Goal: Task Accomplishment & Management: Manage account settings

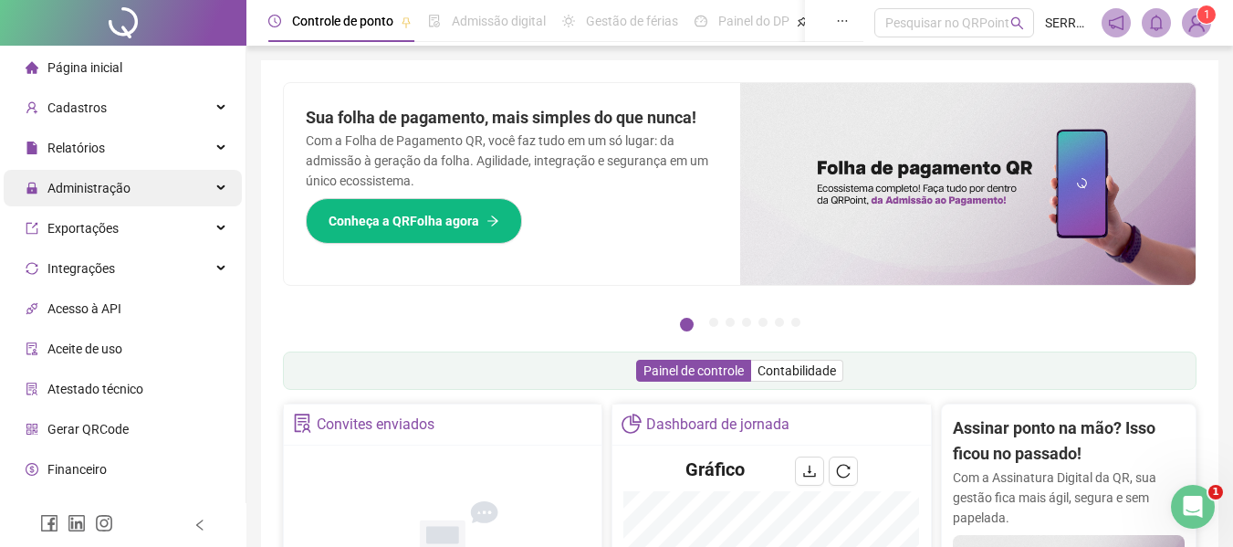
click at [120, 186] on span "Administração" at bounding box center [88, 188] width 83 height 15
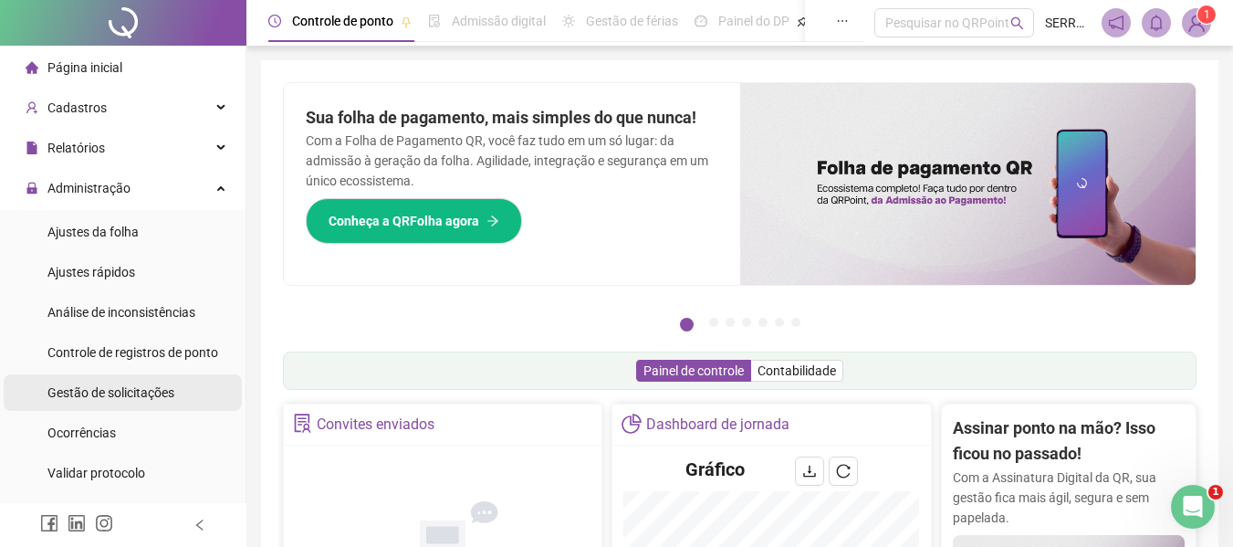
click at [111, 390] on span "Gestão de solicitações" at bounding box center [110, 392] width 127 height 15
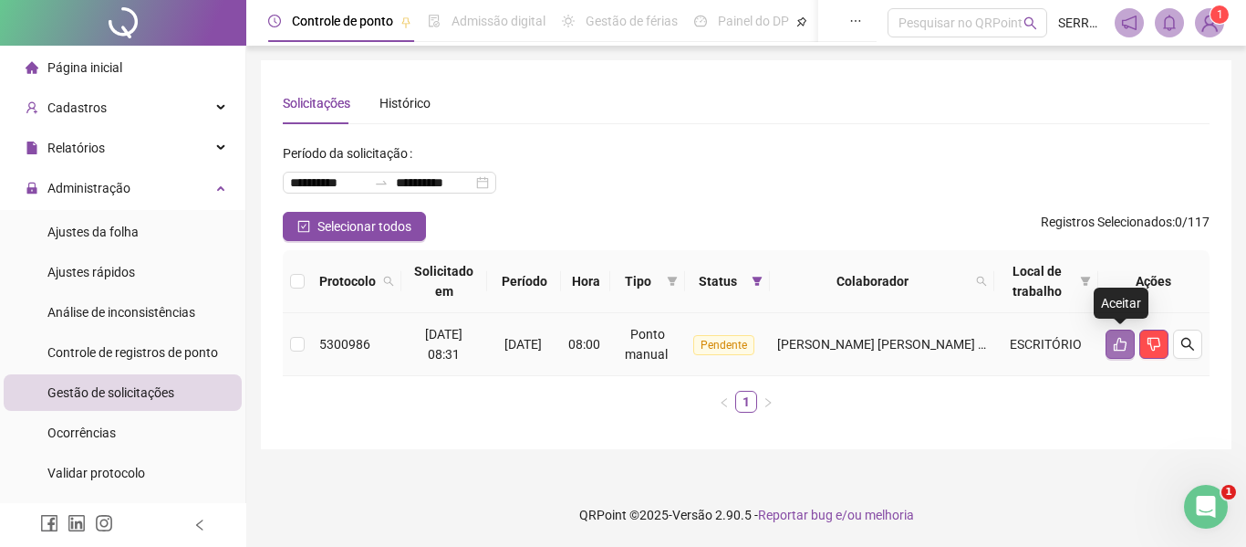
click at [1114, 347] on icon "like" at bounding box center [1120, 345] width 13 height 14
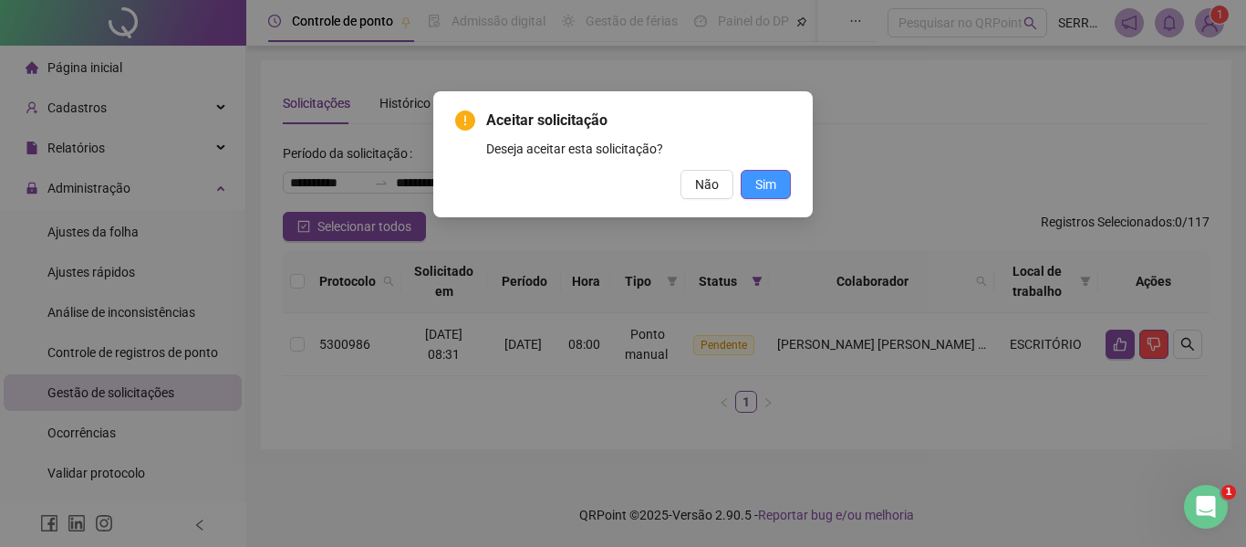
click at [776, 183] on button "Sim" at bounding box center [766, 184] width 50 height 29
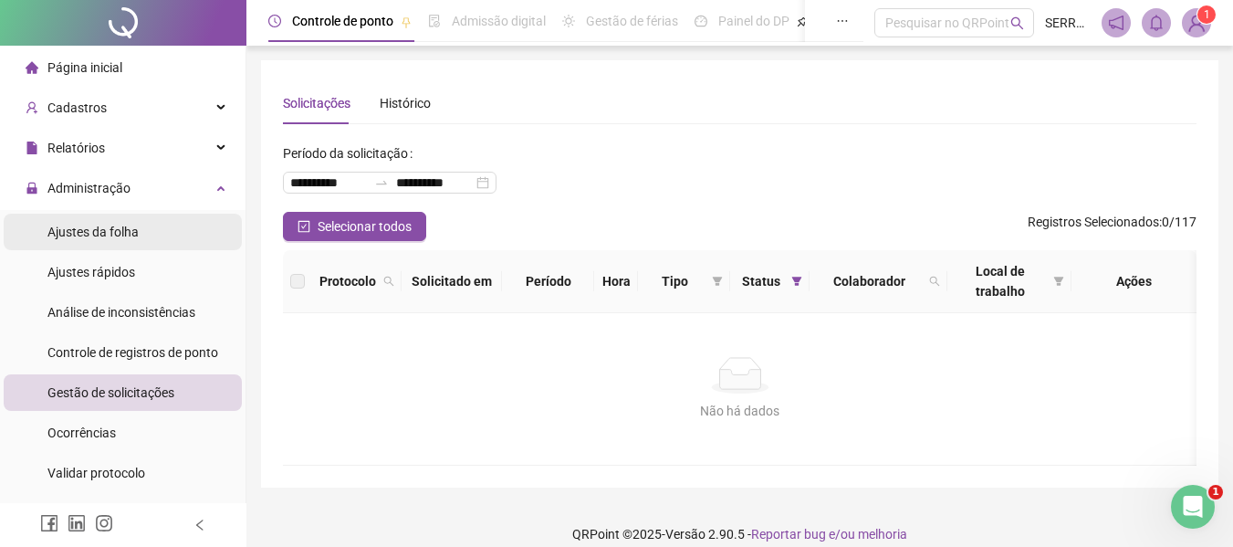
click at [114, 231] on span "Ajustes da folha" at bounding box center [92, 231] width 91 height 15
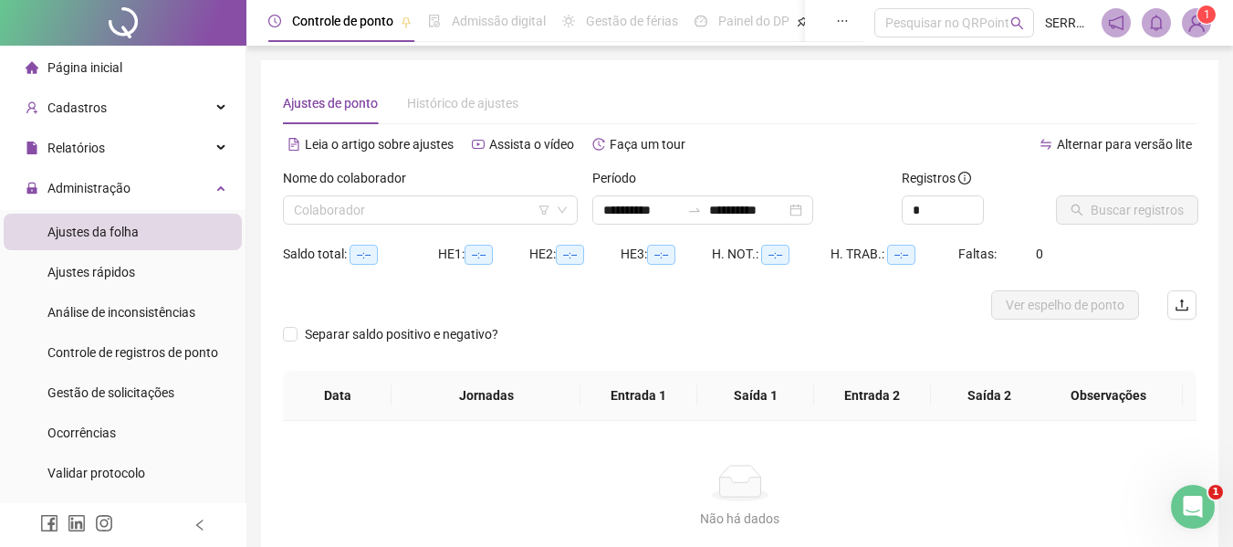
type input "**********"
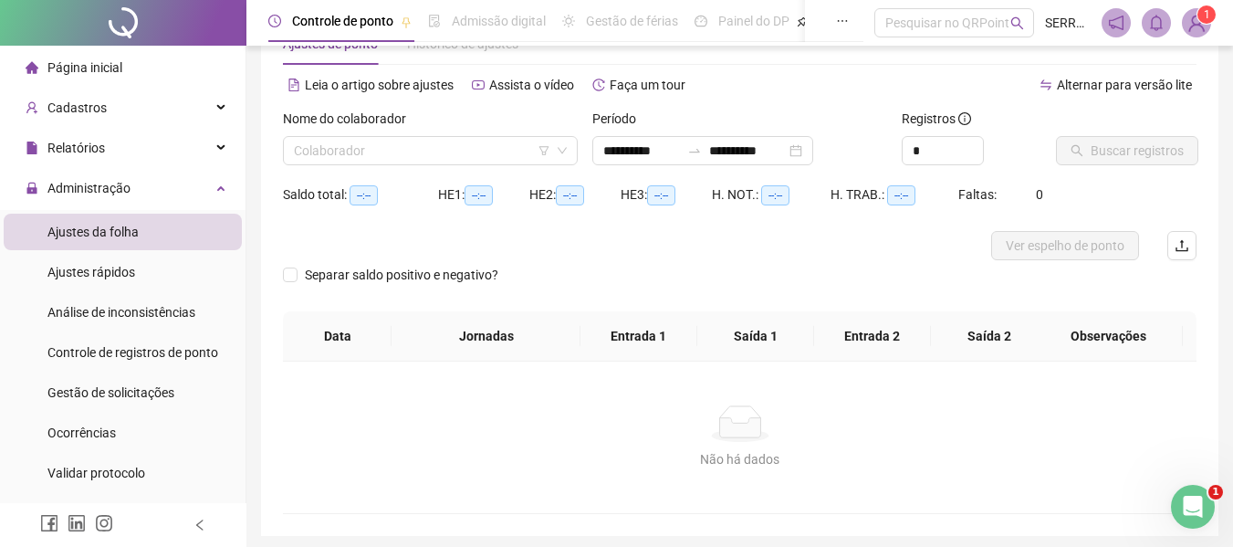
scroll to position [91, 0]
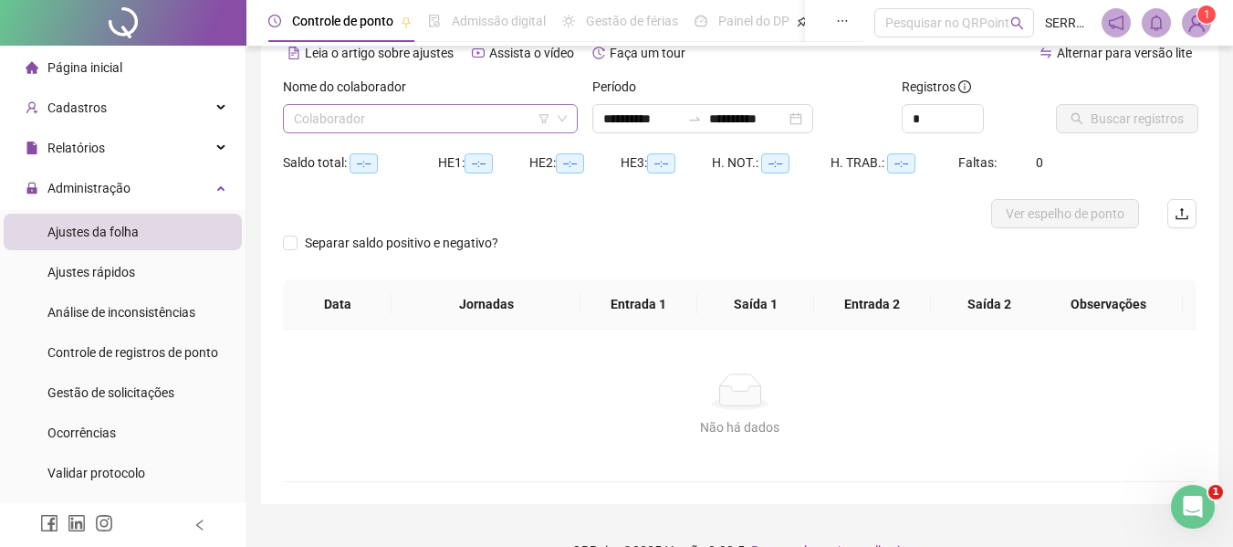
click at [421, 112] on input "search" at bounding box center [422, 118] width 256 height 27
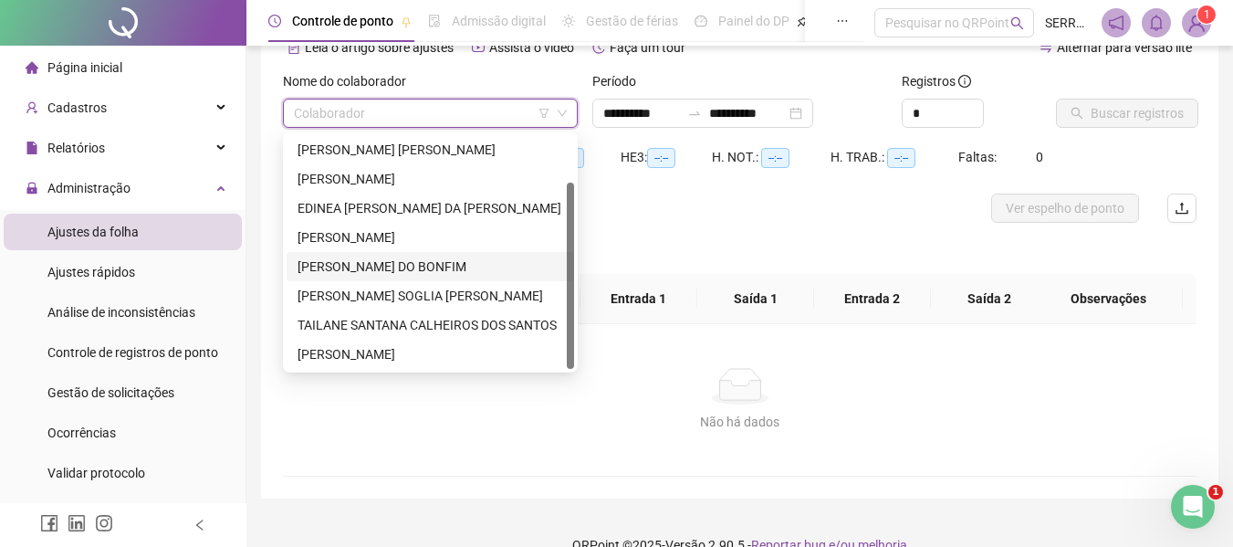
scroll to position [127, 0]
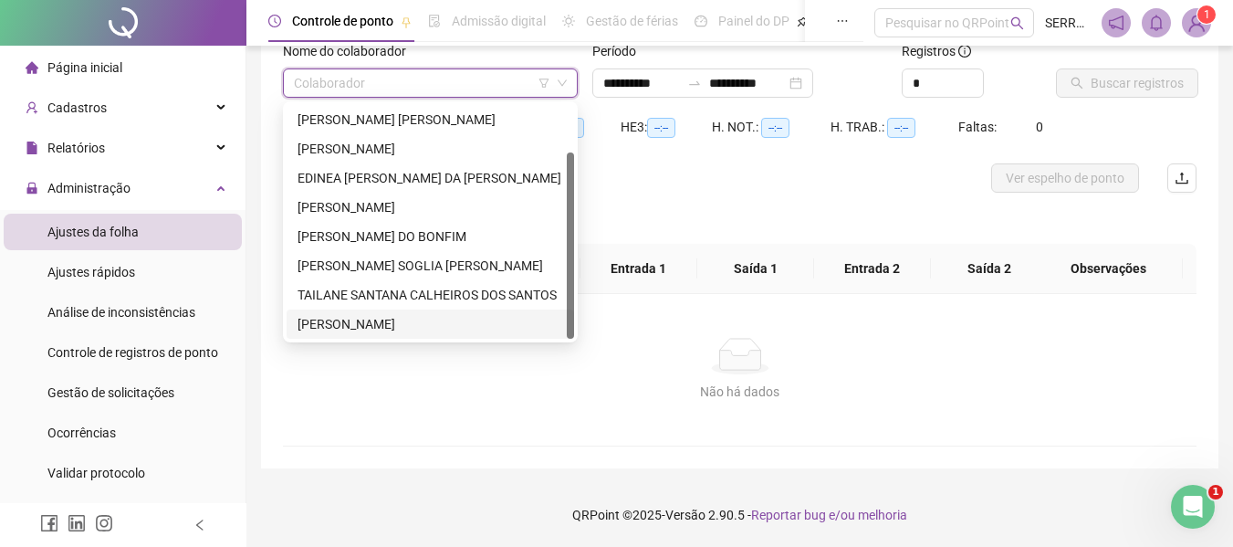
click at [382, 324] on div "[PERSON_NAME]" at bounding box center [429, 324] width 265 height 20
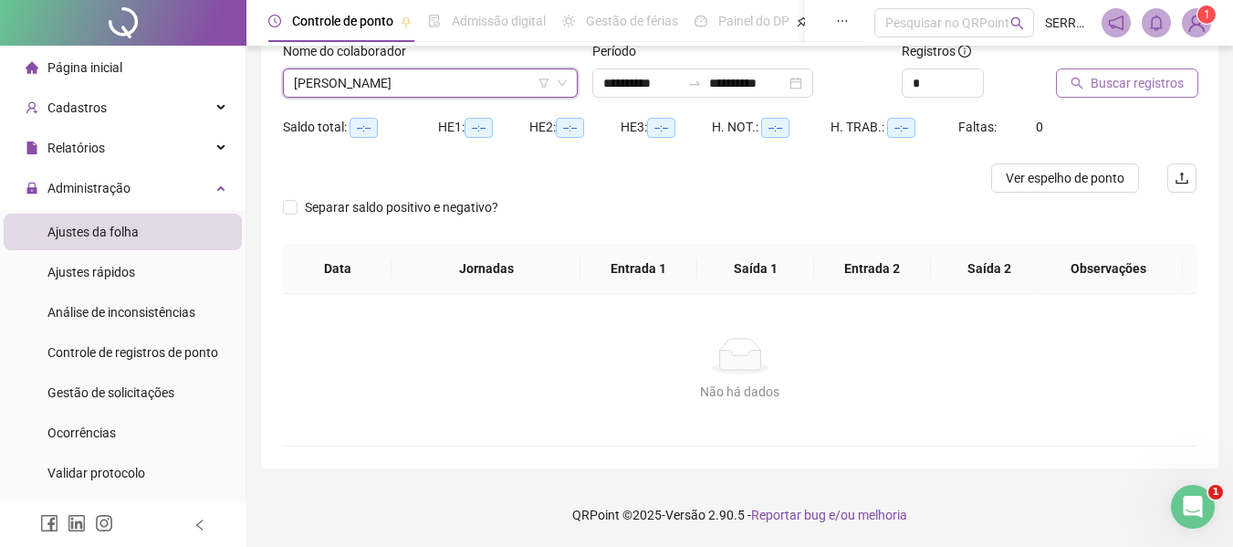
click at [1149, 82] on span "Buscar registros" at bounding box center [1136, 83] width 93 height 20
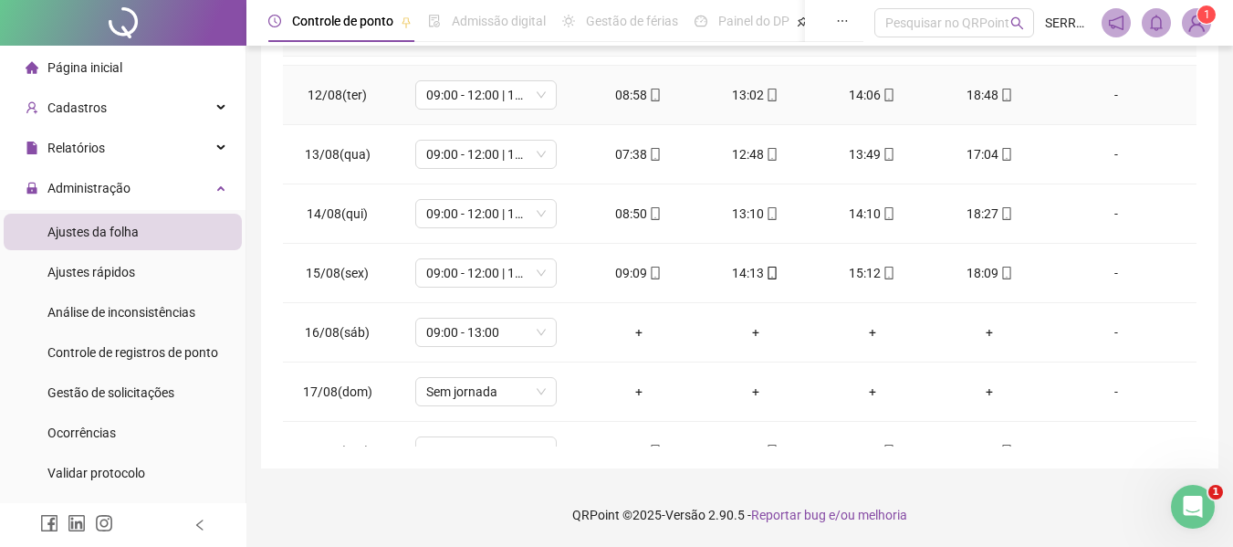
scroll to position [678, 0]
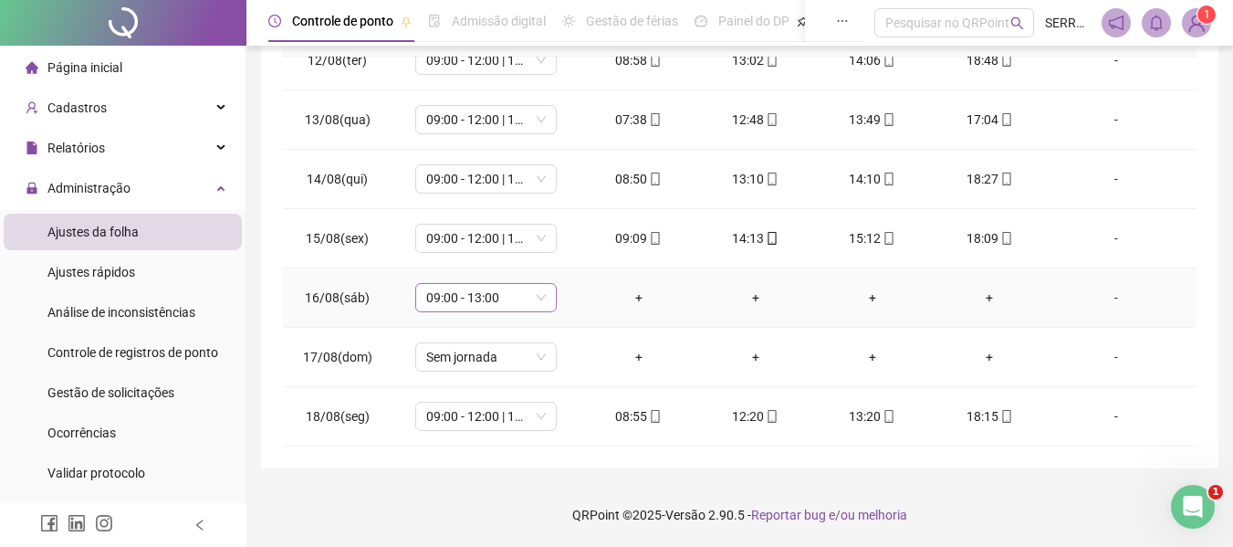
click at [541, 304] on span "09:00 - 13:00" at bounding box center [486, 297] width 120 height 27
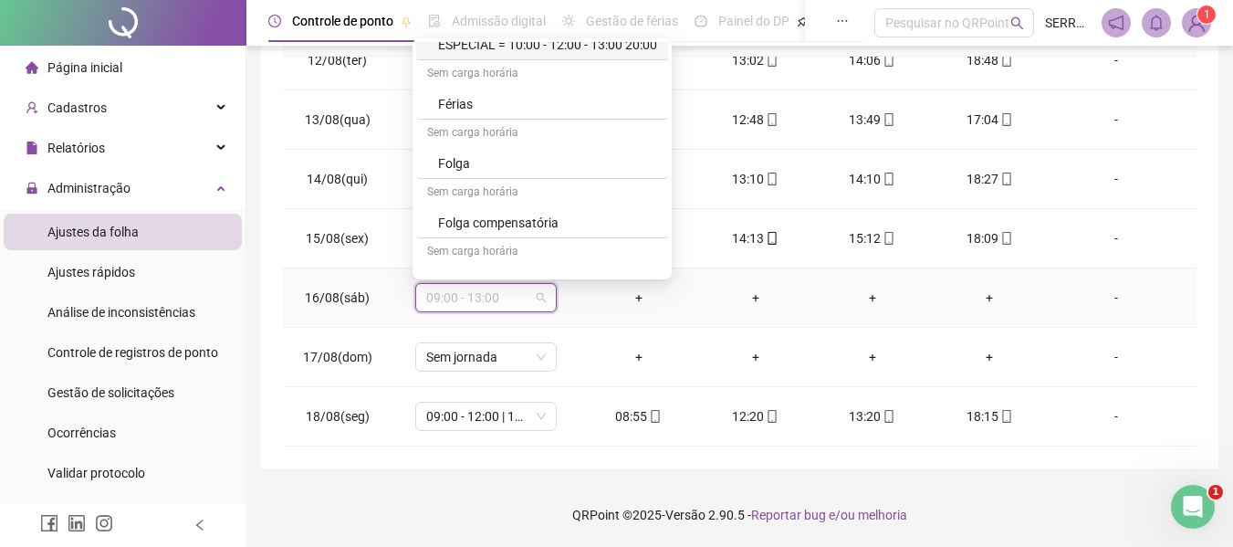
scroll to position [730, 0]
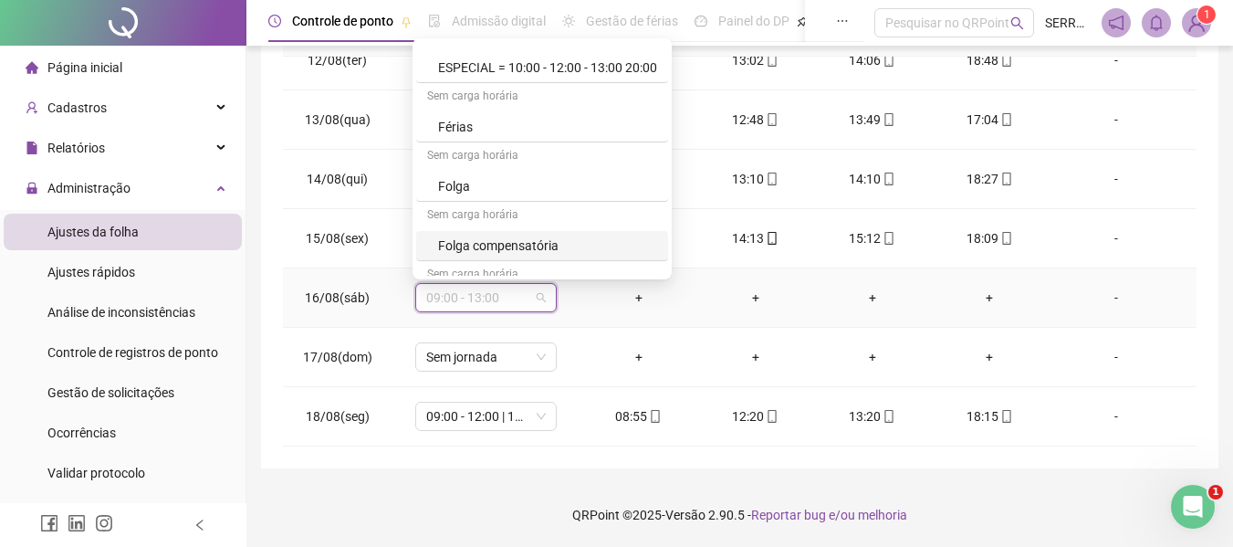
click at [536, 243] on div "Folga compensatória" at bounding box center [547, 245] width 219 height 20
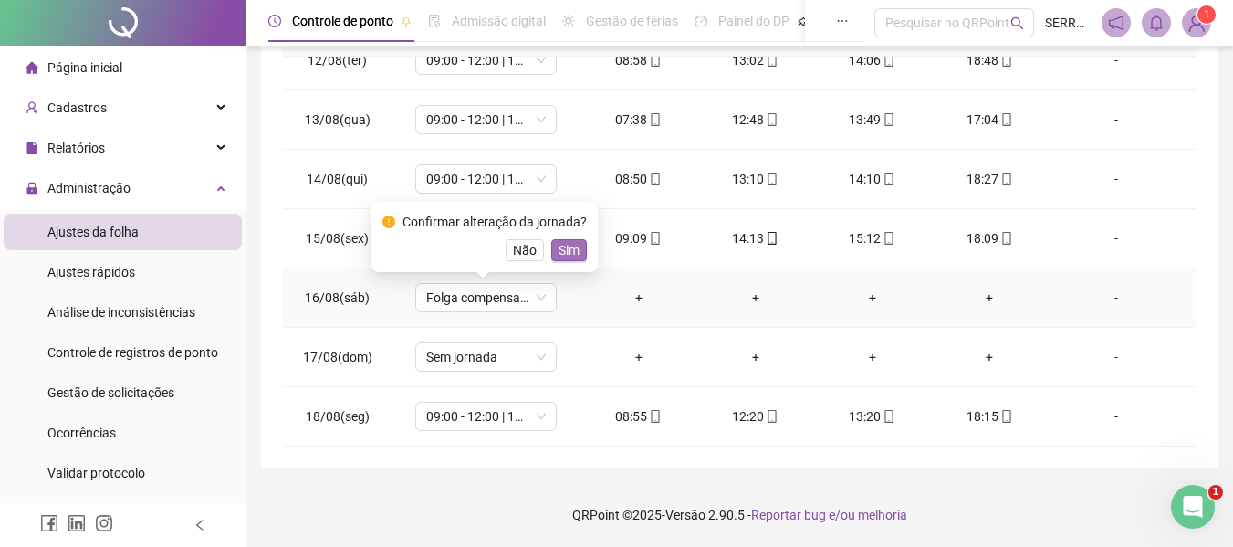
click at [575, 251] on span "Sim" at bounding box center [568, 250] width 21 height 20
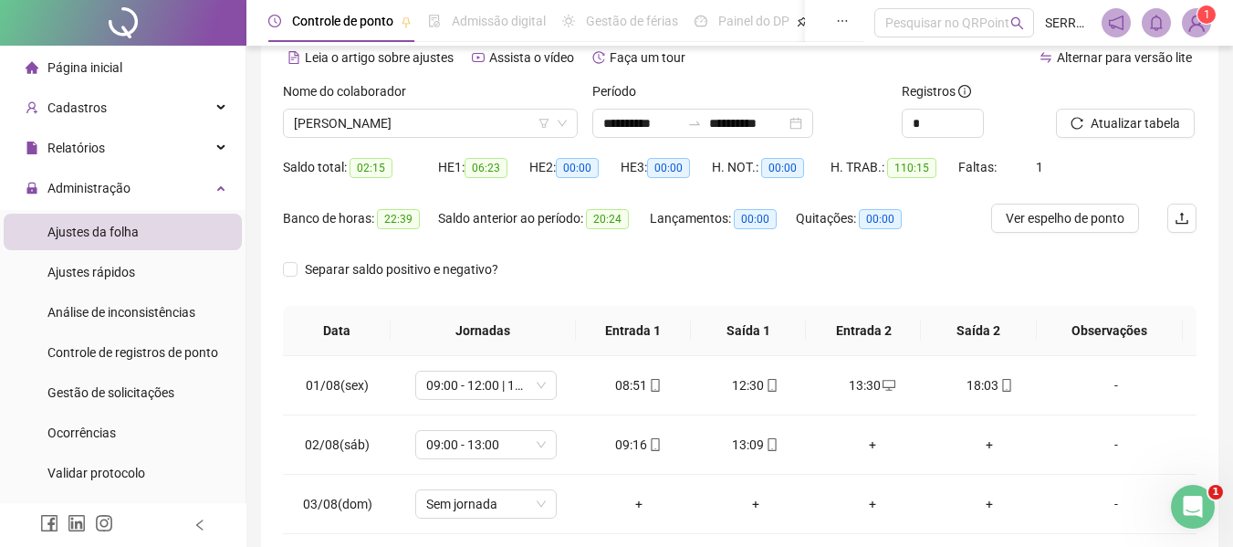
scroll to position [91, 0]
